Goal: Information Seeking & Learning: Check status

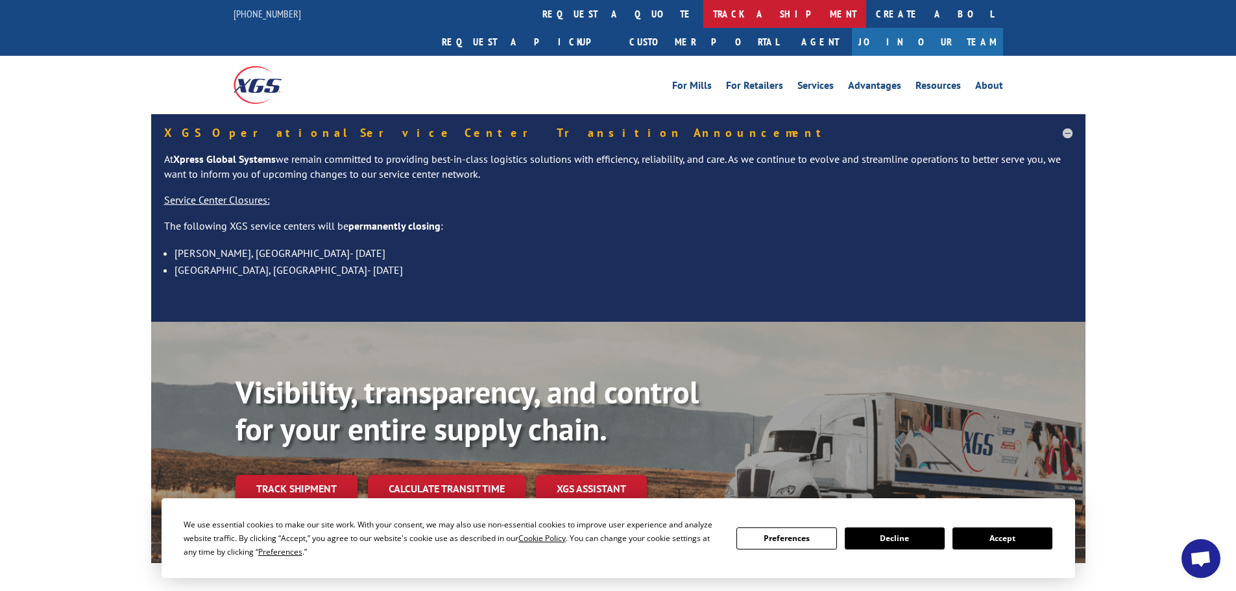
click at [703, 16] on link "track a shipment" at bounding box center [784, 14] width 163 height 28
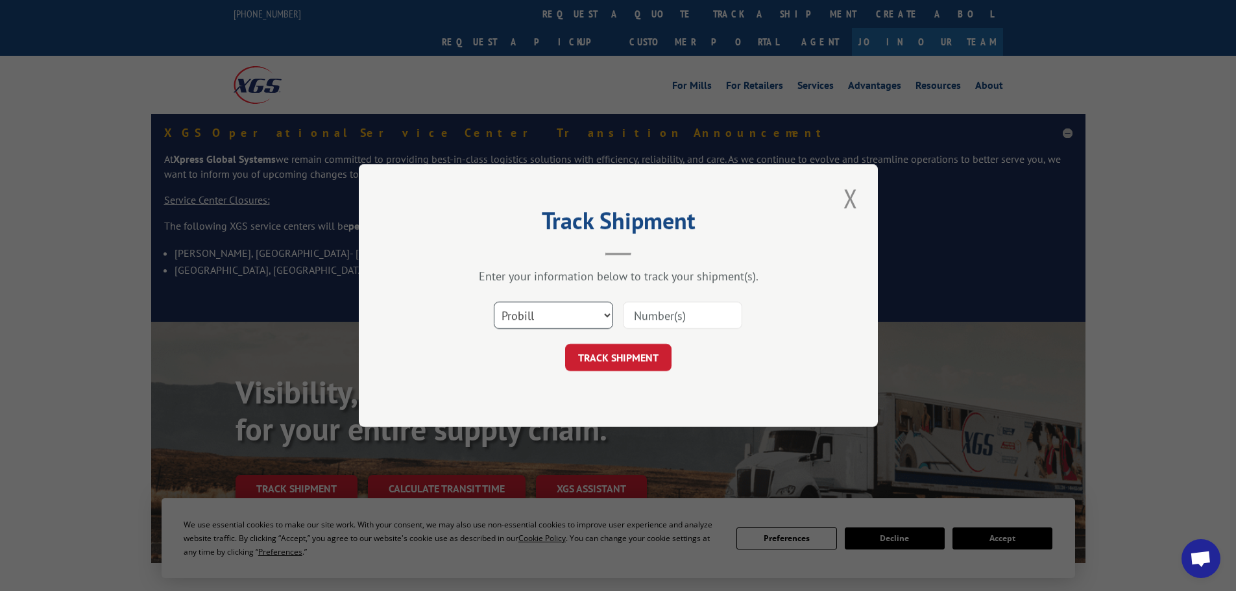
click at [544, 315] on select "Select category... Probill BOL PO" at bounding box center [553, 315] width 119 height 27
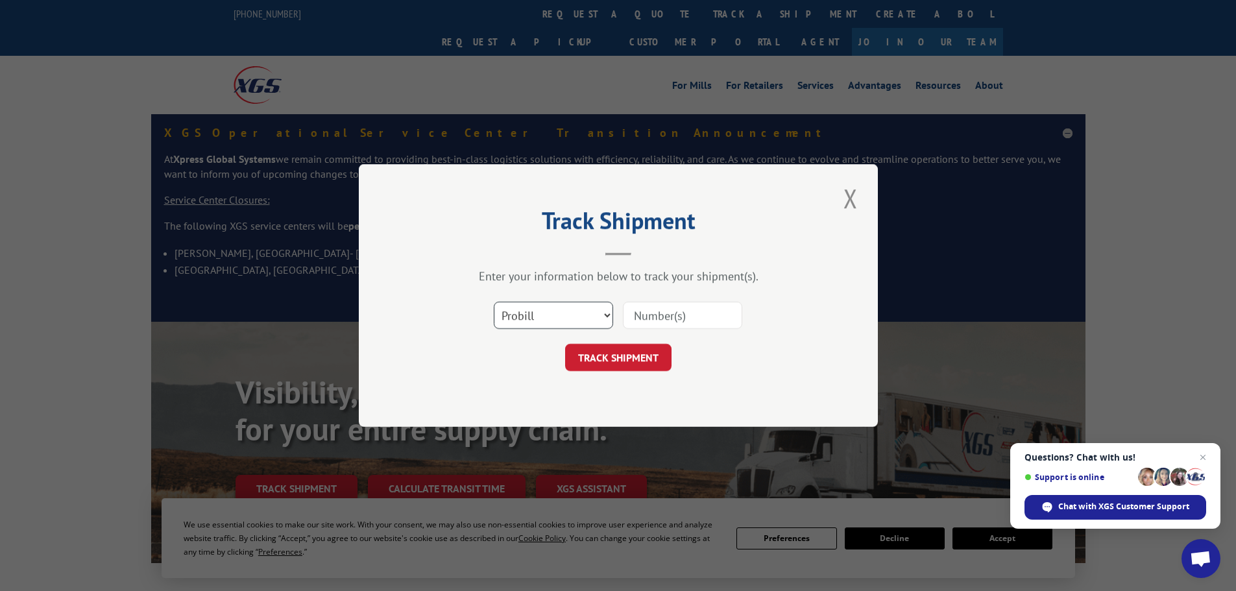
select select "po"
click at [494, 302] on select "Select category... Probill BOL PO" at bounding box center [553, 315] width 119 height 27
click at [656, 322] on input at bounding box center [682, 315] width 119 height 27
paste input "17461565"
type input "17461565"
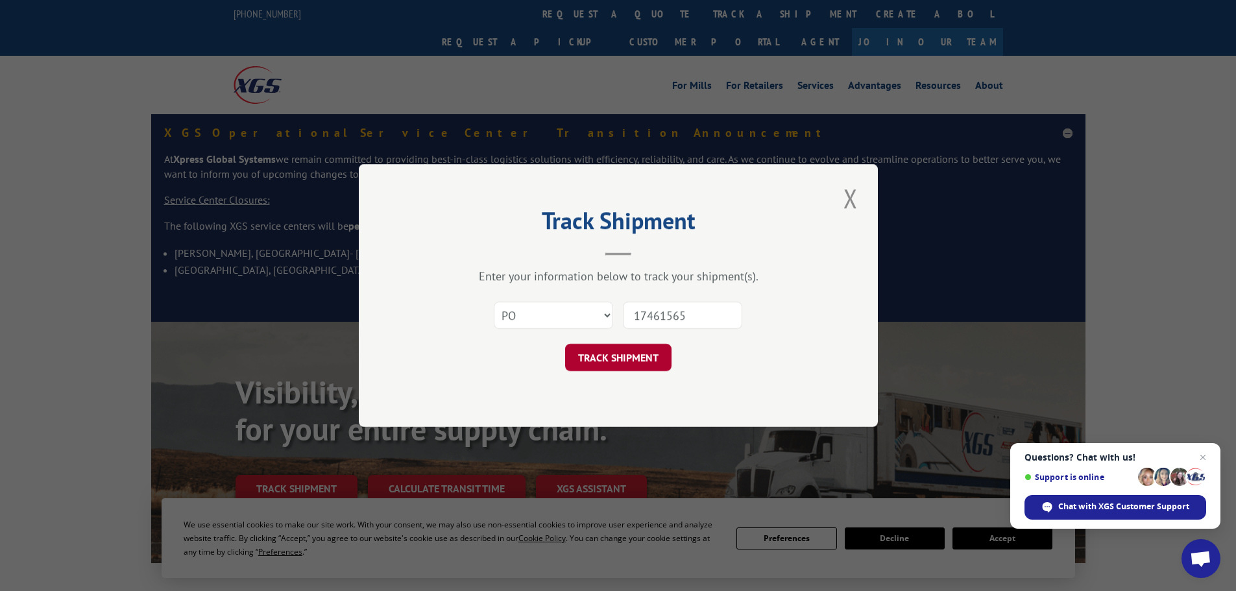
click at [609, 348] on button "TRACK SHIPMENT" at bounding box center [618, 357] width 106 height 27
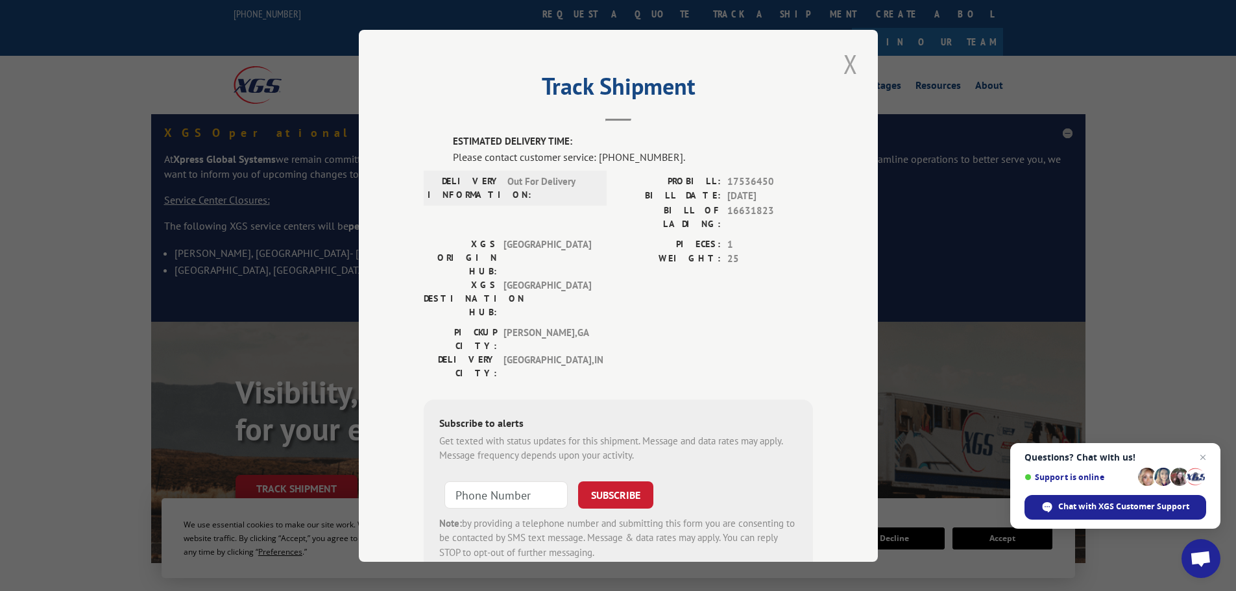
click at [839, 69] on button "Close modal" at bounding box center [850, 64] width 22 height 36
